Goal: Navigation & Orientation: Understand site structure

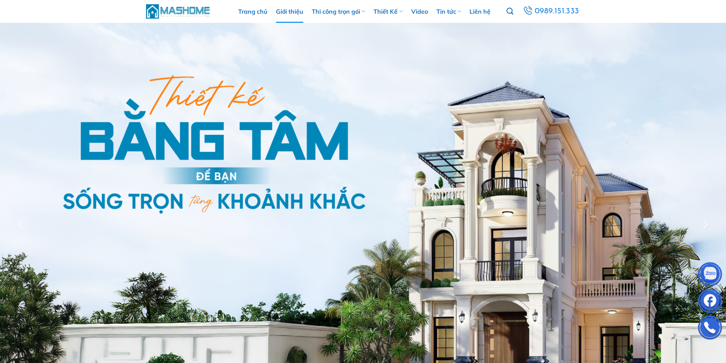
click at [297, 20] on link "Giới thiệu" at bounding box center [289, 11] width 27 height 23
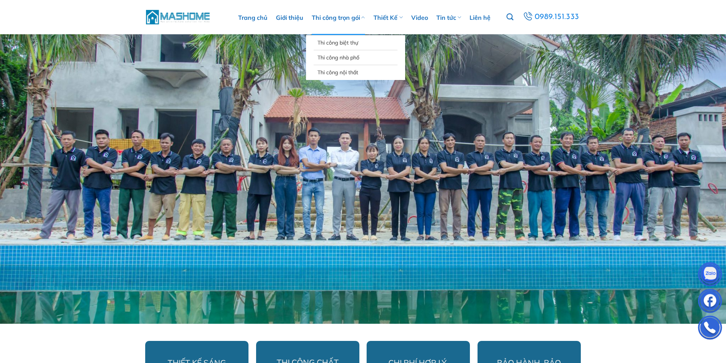
click at [334, 14] on link "Thi công trọn gói" at bounding box center [338, 17] width 53 height 35
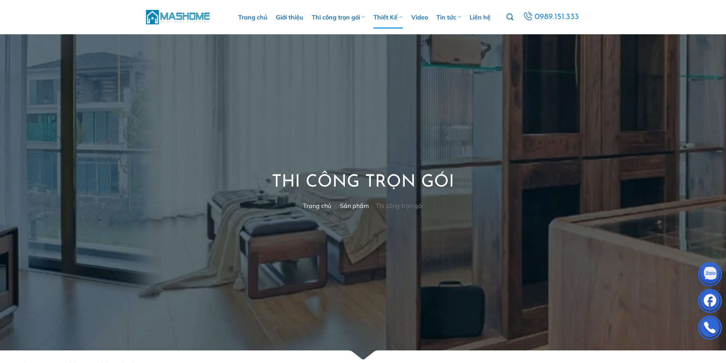
click at [382, 17] on link "Thiết Kế" at bounding box center [388, 17] width 29 height 23
click at [428, 18] on link "Video" at bounding box center [419, 17] width 17 height 23
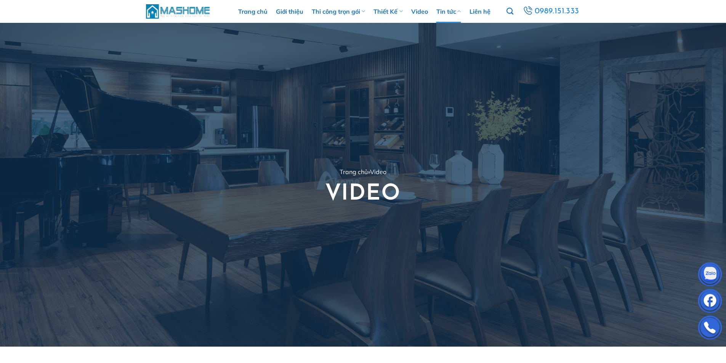
click at [441, 10] on link "Tin tức" at bounding box center [449, 11] width 25 height 23
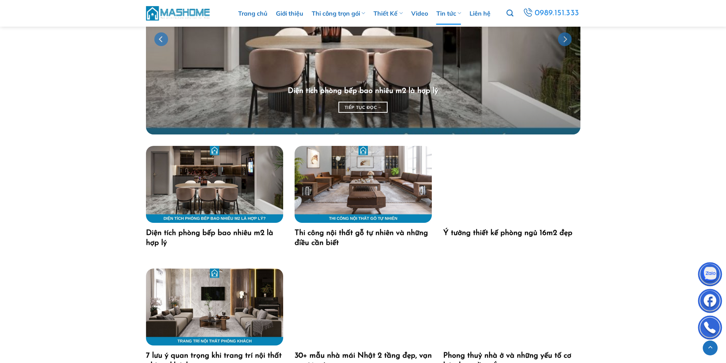
scroll to position [534, 0]
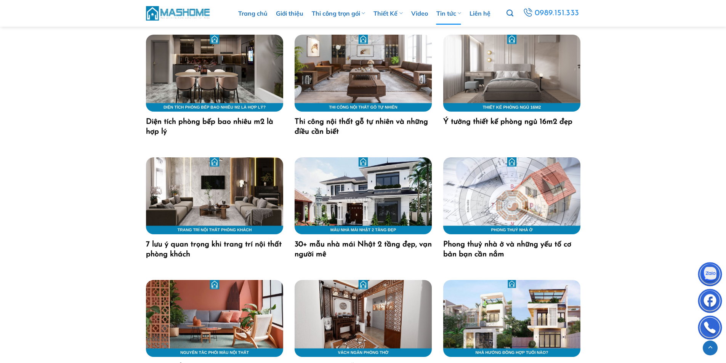
click at [358, 193] on img "30+ mẫu nhà mái Nhật 2 tầng đẹp, vạn người mê" at bounding box center [363, 195] width 137 height 77
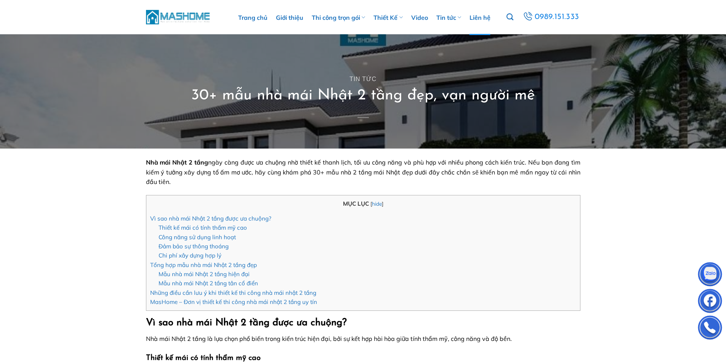
click at [482, 18] on link "Liên hệ" at bounding box center [480, 17] width 21 height 35
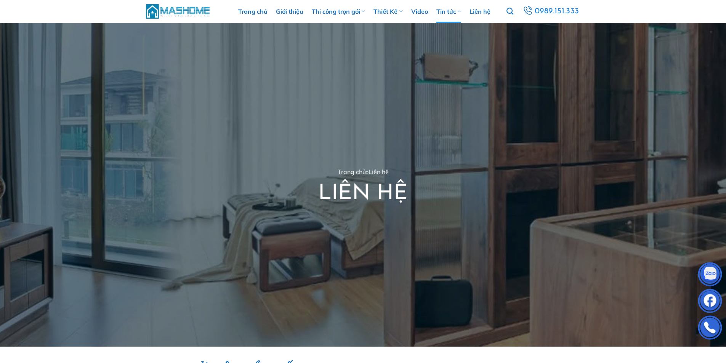
click at [448, 13] on link "Tin tức" at bounding box center [449, 11] width 25 height 23
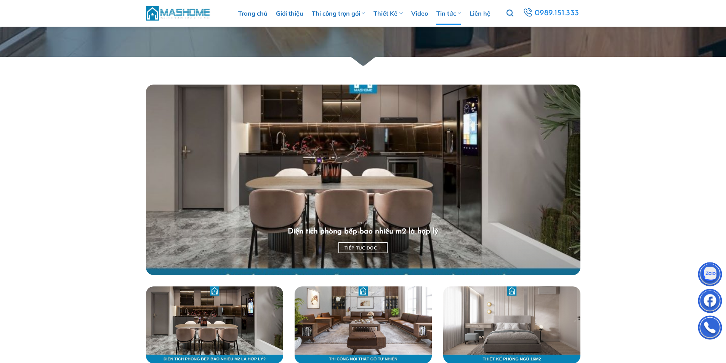
scroll to position [458, 0]
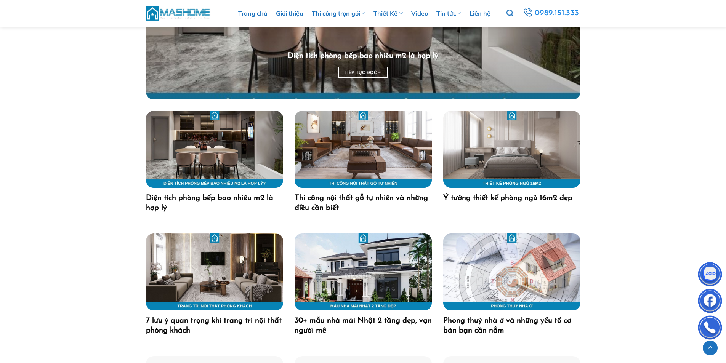
click at [274, 14] on ul "Trang chủ Giới thiệu Thi công trọn gói Thi công biệt thự Thi công nhà phố Thi c…" at bounding box center [364, 13] width 285 height 23
click at [284, 15] on link "Giới thiệu" at bounding box center [289, 13] width 27 height 23
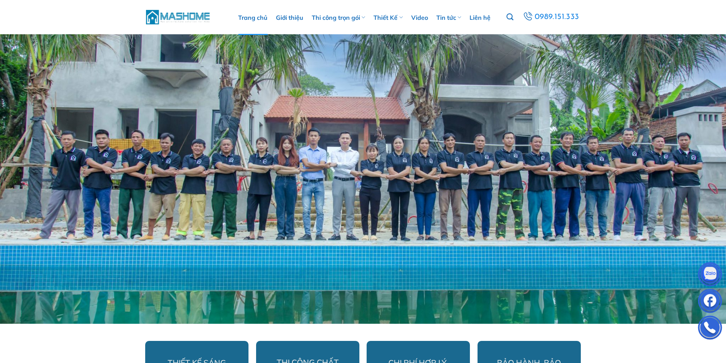
click at [252, 21] on link "Trang chủ" at bounding box center [252, 17] width 29 height 35
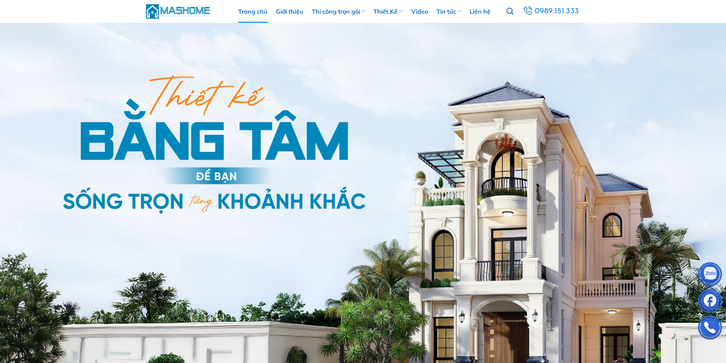
click at [178, 14] on img at bounding box center [178, 11] width 65 height 16
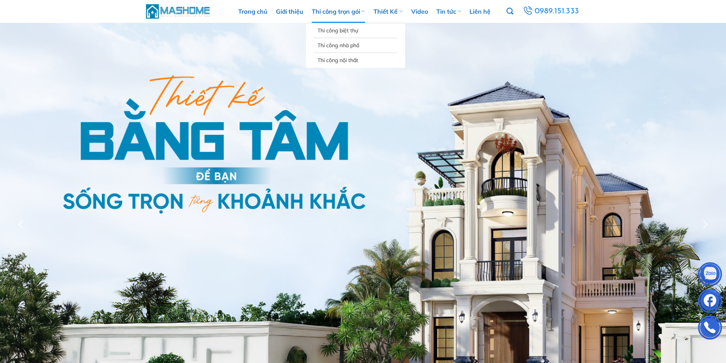
click at [336, 14] on link "Thi công trọn gói" at bounding box center [338, 11] width 53 height 23
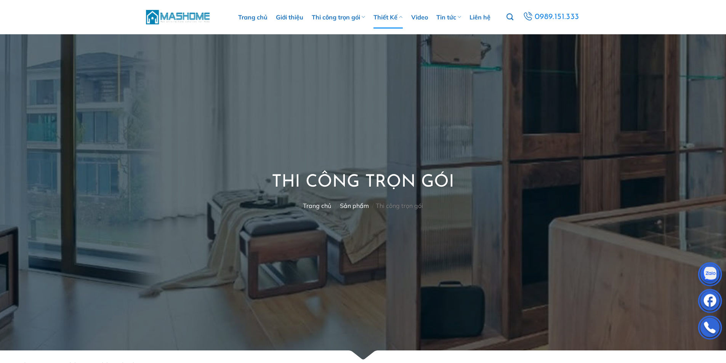
click at [405, 19] on ul "Trang chủ Giới thiệu Thi công trọn gói Thi công biệt thự Thi công nhà phố Thi c…" at bounding box center [364, 17] width 285 height 23
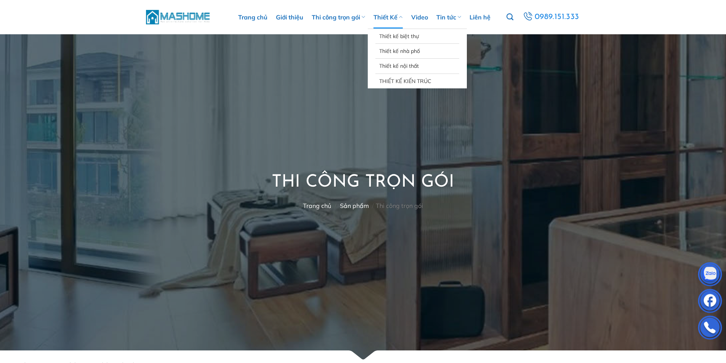
click at [391, 19] on link "Thiết Kế" at bounding box center [388, 17] width 29 height 23
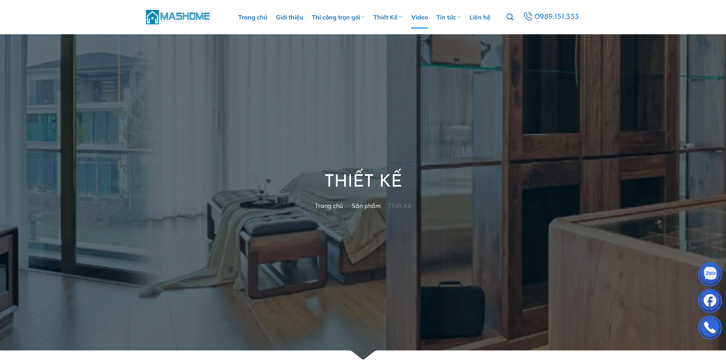
click at [417, 18] on link "Video" at bounding box center [419, 17] width 17 height 23
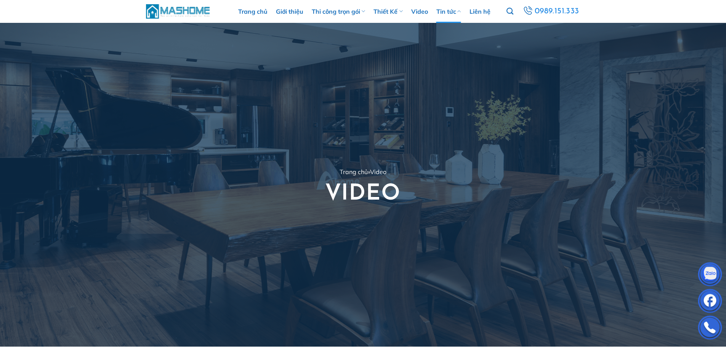
click at [450, 10] on link "Tin tức" at bounding box center [449, 11] width 25 height 23
